Goal: Task Accomplishment & Management: Use online tool/utility

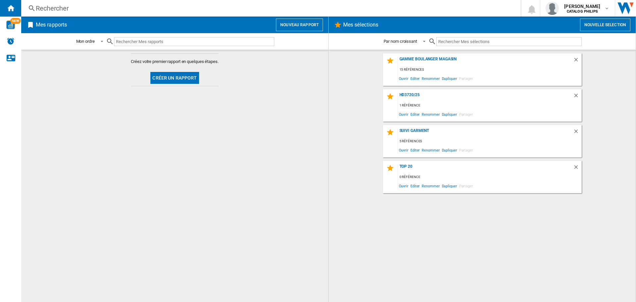
click at [167, 79] on button "Créer un rapport" at bounding box center [174, 78] width 48 height 12
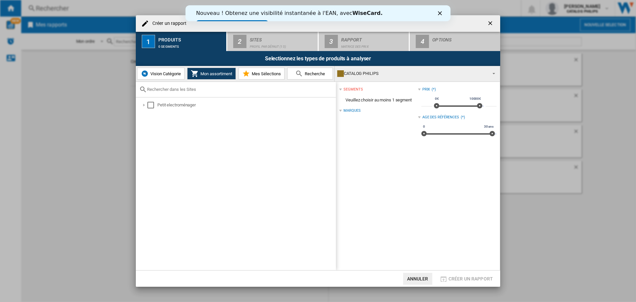
click at [314, 73] on span "Recherche" at bounding box center [314, 73] width 22 height 5
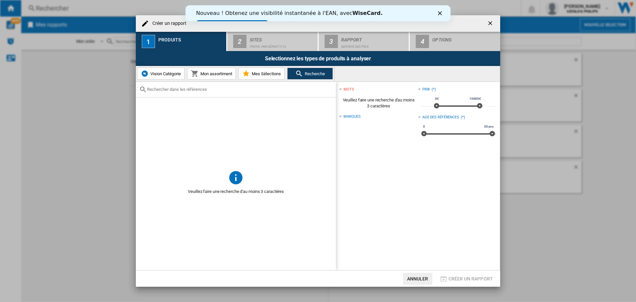
click at [207, 92] on input "text" at bounding box center [239, 89] width 185 height 5
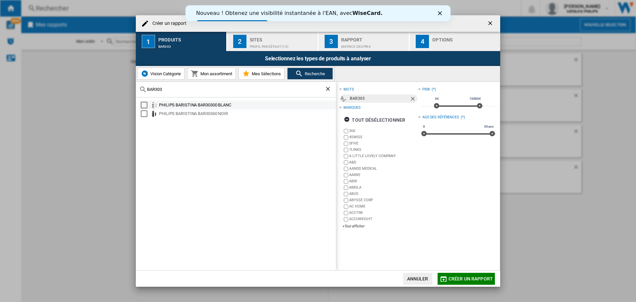
type input "BAR303"
click at [143, 102] on div "Select" at bounding box center [144, 105] width 7 height 7
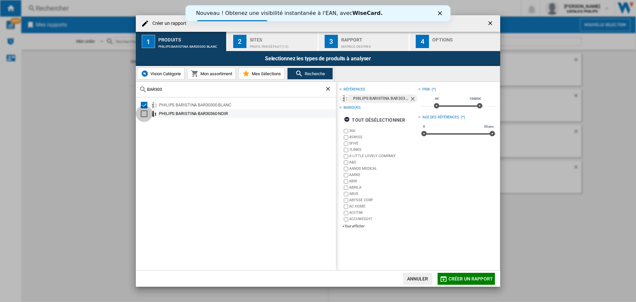
click at [142, 113] on div "Select" at bounding box center [144, 113] width 7 height 7
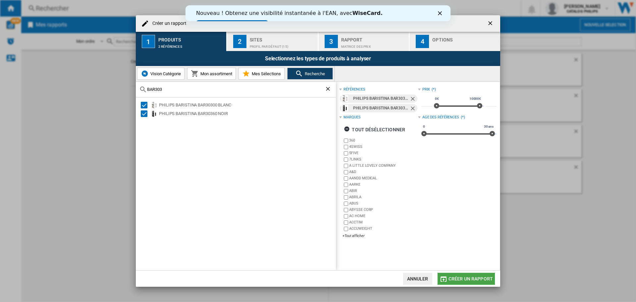
click at [472, 276] on span "Créer un rapport" at bounding box center [470, 278] width 44 height 5
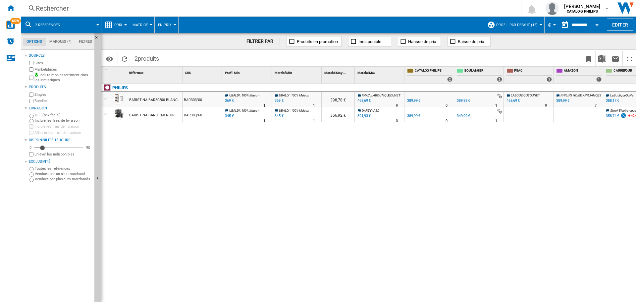
click at [121, 20] on button "Prix" at bounding box center [119, 25] width 11 height 17
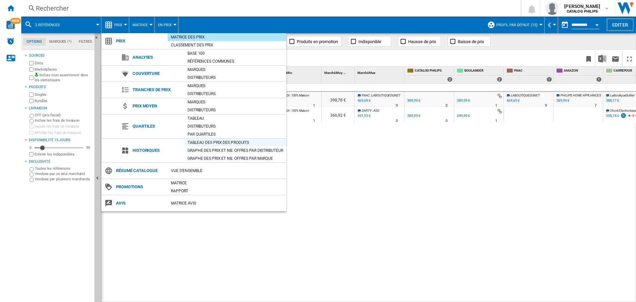
click at [239, 143] on div "Tableau des prix des produits" at bounding box center [235, 142] width 102 height 7
